Goal: Use online tool/utility: Use online tool/utility

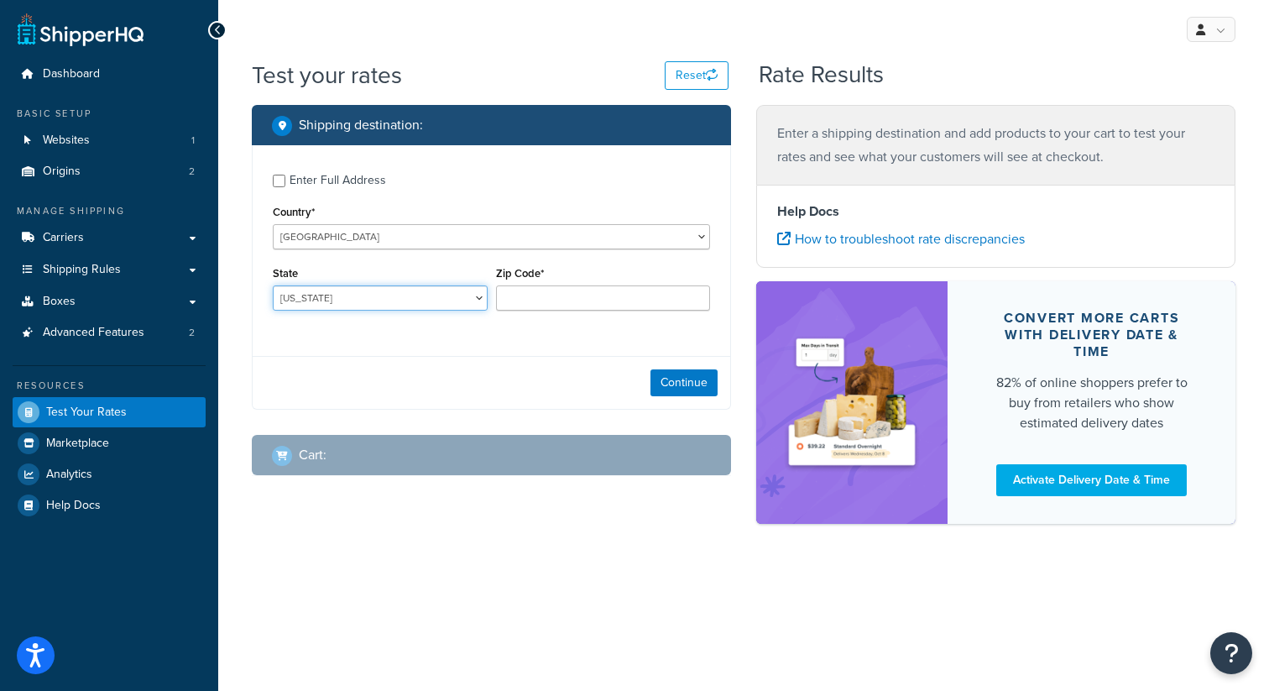
click at [328, 300] on select "[US_STATE] [US_STATE] [US_STATE] [US_STATE] [US_STATE] Armed Forces Americas Ar…" at bounding box center [380, 297] width 215 height 25
select select "[GEOGRAPHIC_DATA]"
click at [273, 286] on select "[US_STATE] [US_STATE] [US_STATE] [US_STATE] [US_STATE] Armed Forces Americas Ar…" at bounding box center [380, 297] width 215 height 25
click at [628, 302] on input "Zip Code*" at bounding box center [603, 297] width 215 height 25
paste input "77057"
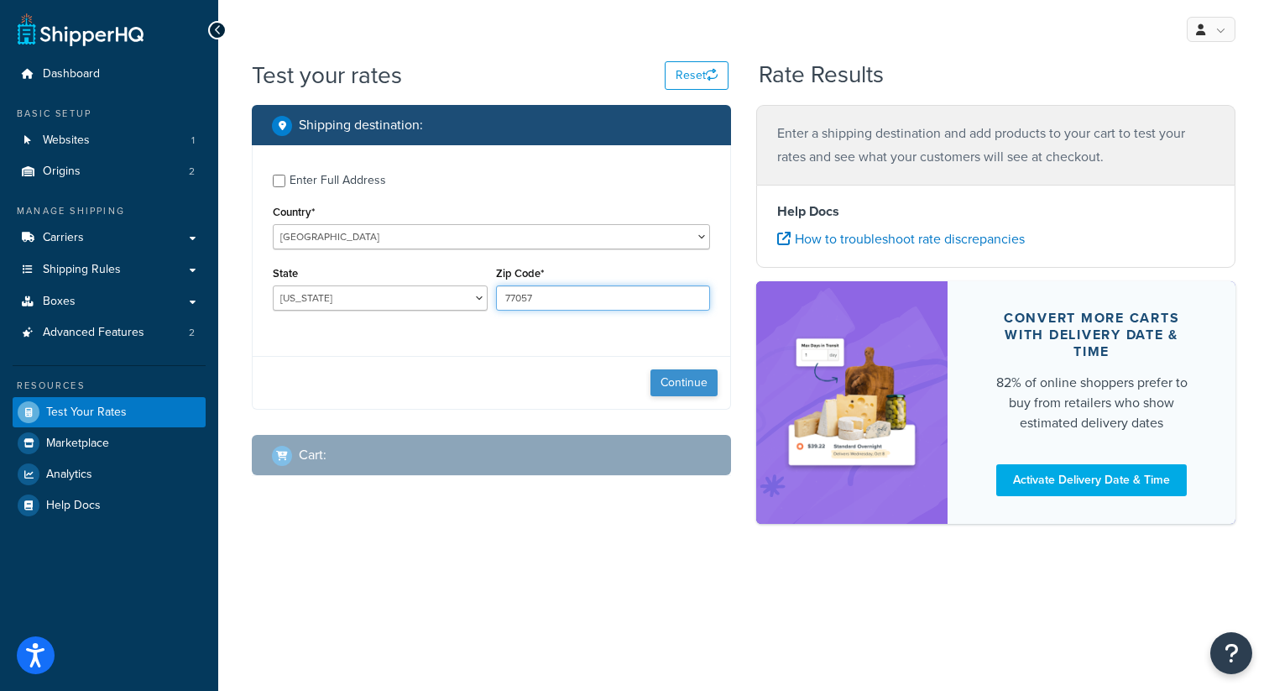
type input "77057"
click at [687, 382] on button "Continue" at bounding box center [684, 382] width 67 height 27
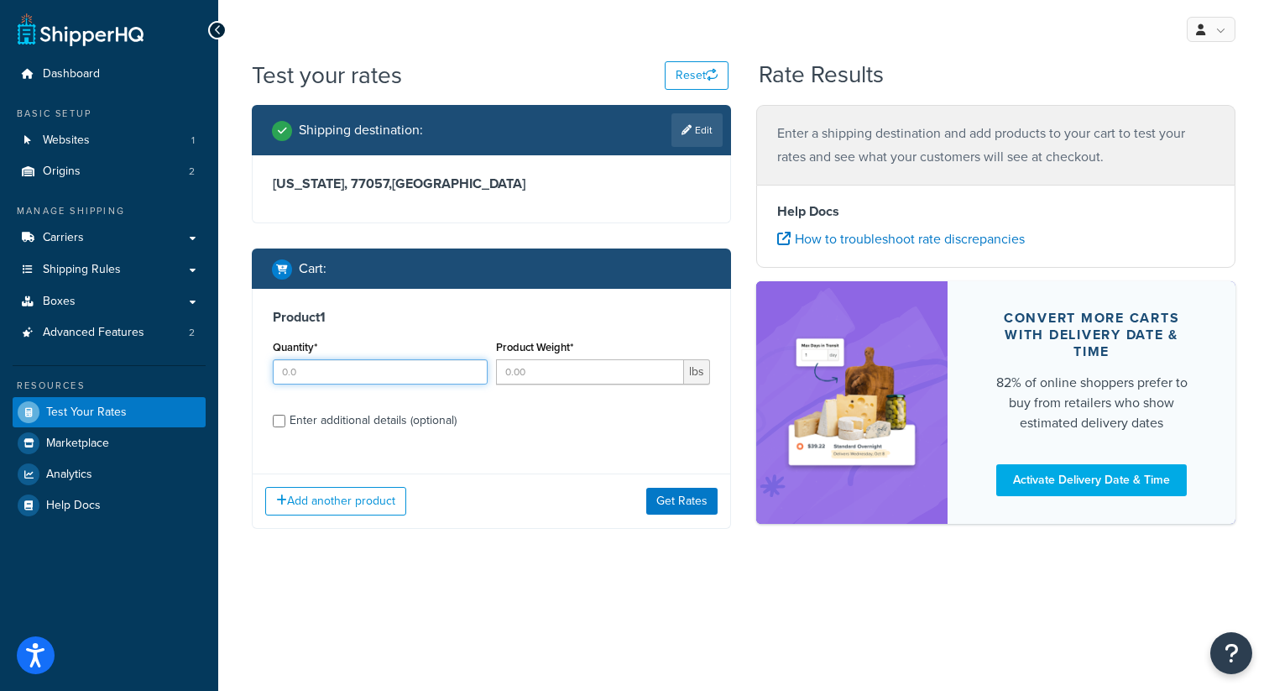
click at [320, 373] on input "Quantity*" at bounding box center [380, 371] width 215 height 25
type input "5"
click at [553, 376] on input "Product Weight*" at bounding box center [590, 371] width 189 height 25
type input "12"
click at [354, 498] on button "Add another product" at bounding box center [335, 501] width 141 height 29
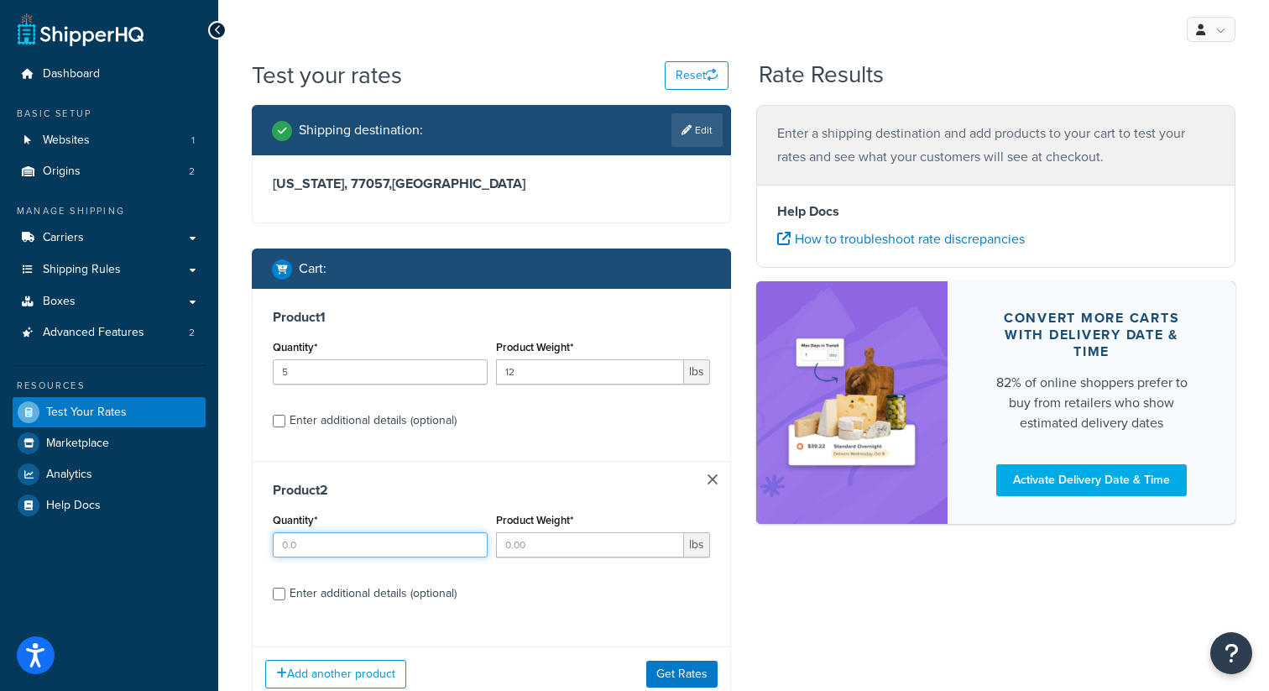
click at [308, 545] on input "Quantity*" at bounding box center [380, 544] width 215 height 25
type input "10"
click at [528, 540] on input "Product Weight*" at bounding box center [590, 544] width 189 height 25
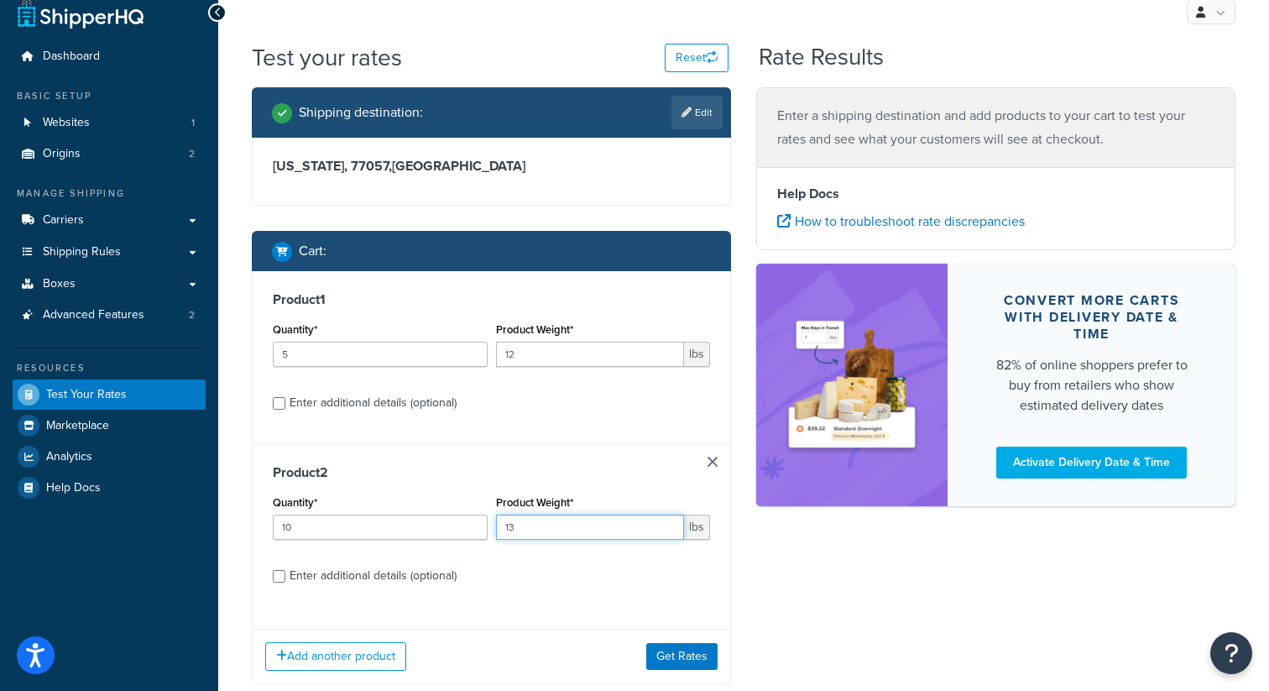
scroll to position [18, 0]
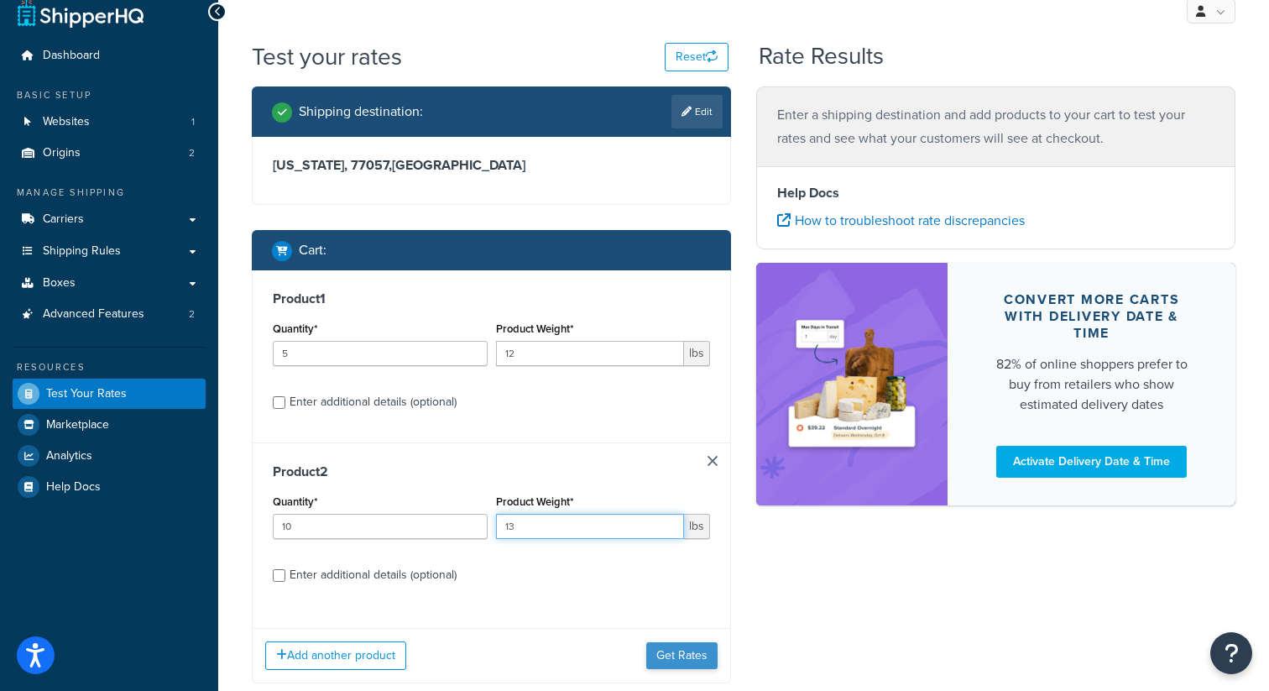
type input "13"
click at [690, 650] on button "Get Rates" at bounding box center [681, 655] width 71 height 27
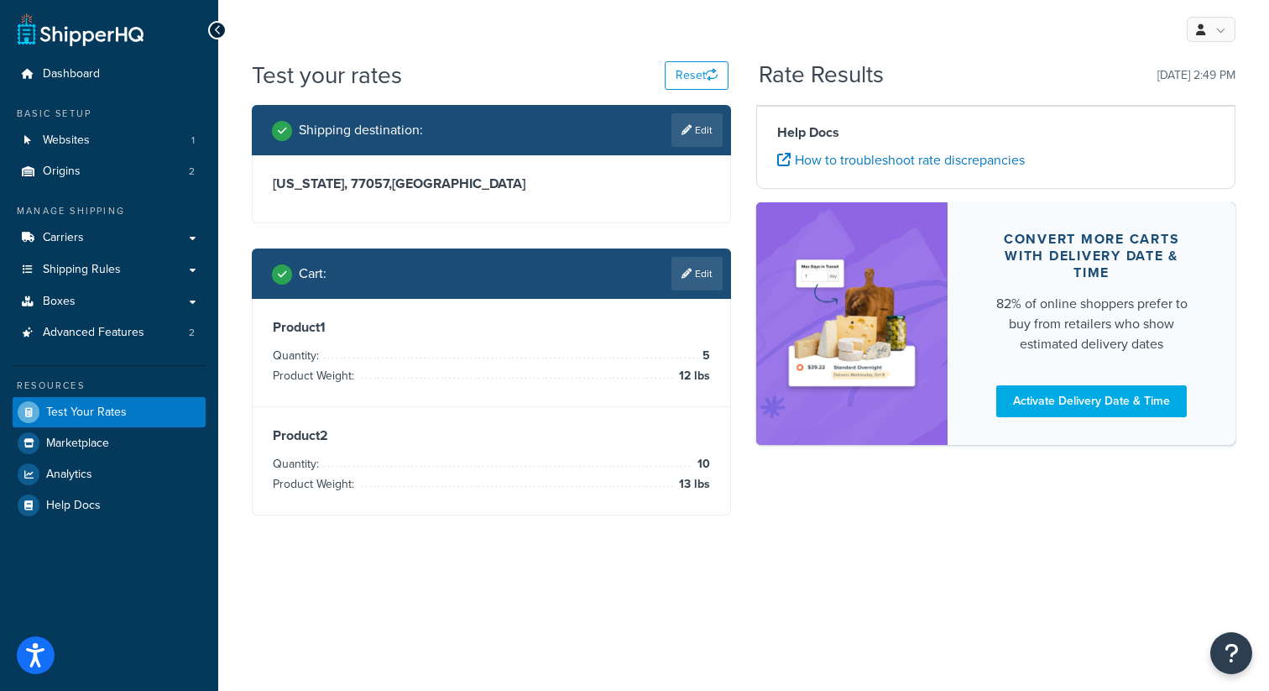
scroll to position [0, 0]
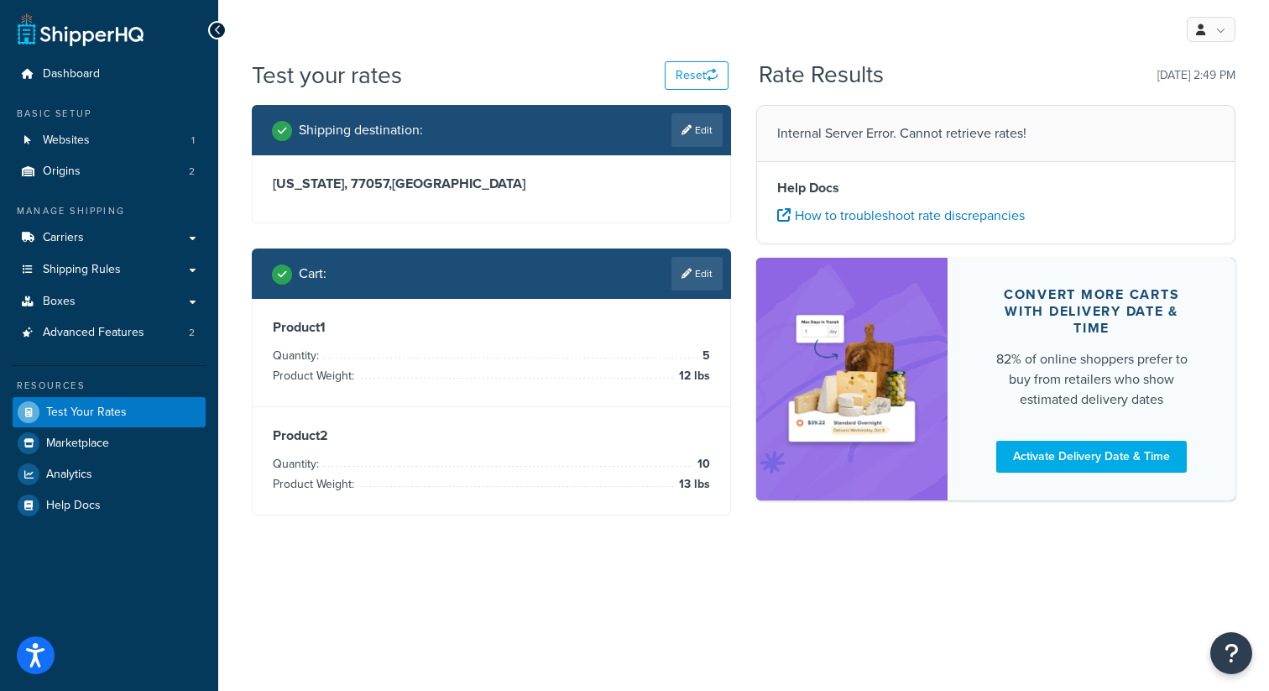
click at [890, 156] on div "Internal Server Error. Cannot retrieve rates!" at bounding box center [996, 133] width 478 height 55
click at [894, 127] on p "Internal Server Error. Cannot retrieve rates!" at bounding box center [995, 134] width 437 height 24
click at [65, 447] on span "Marketplace" at bounding box center [77, 444] width 63 height 14
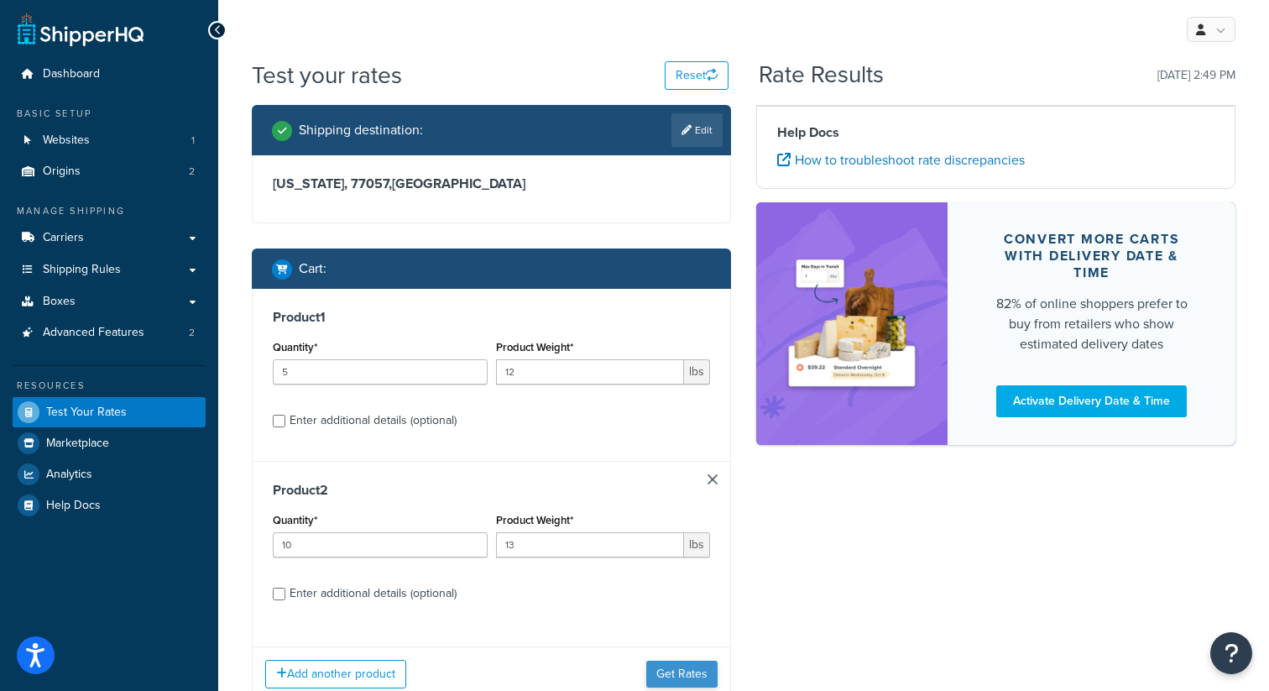
scroll to position [74, 0]
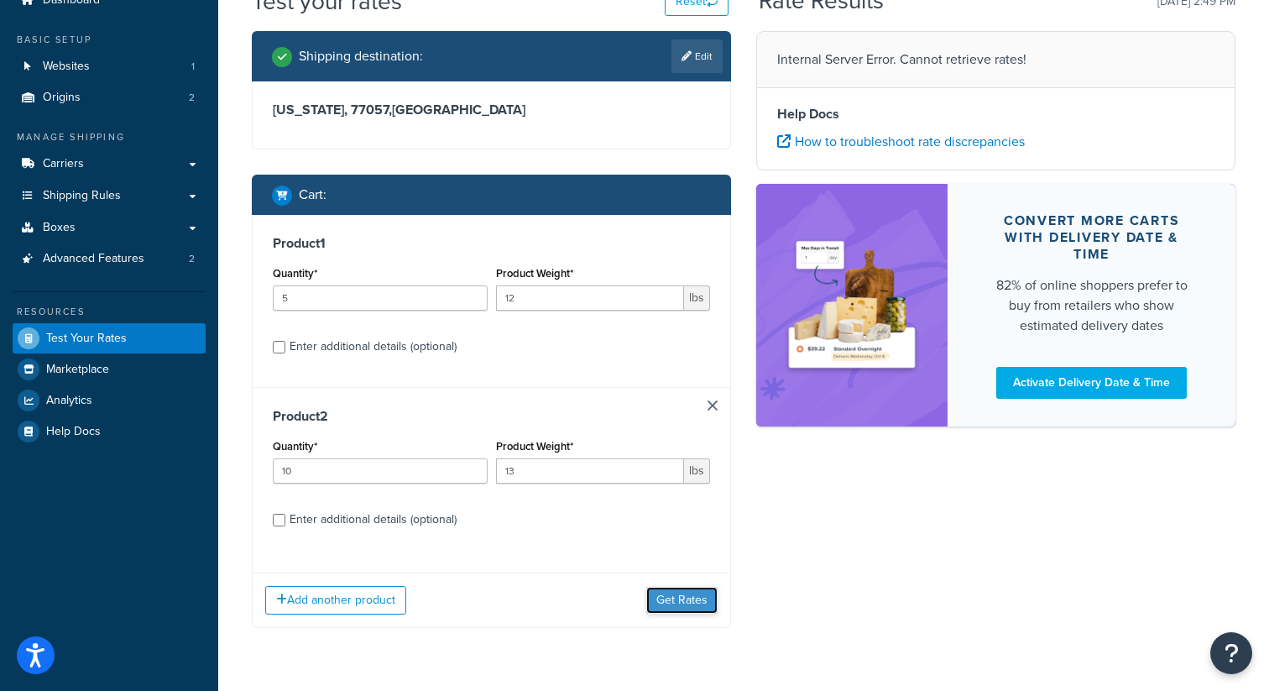
click at [684, 597] on button "Get Rates" at bounding box center [681, 600] width 71 height 27
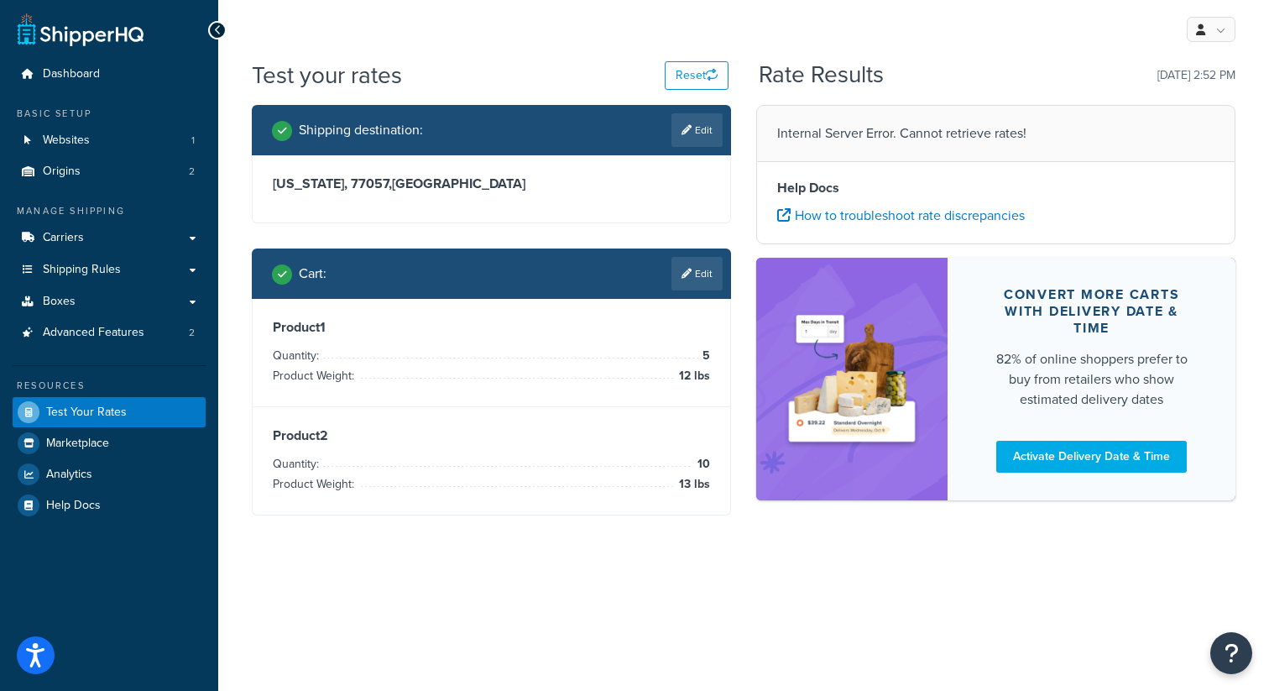
scroll to position [0, 0]
